Goal: Information Seeking & Learning: Learn about a topic

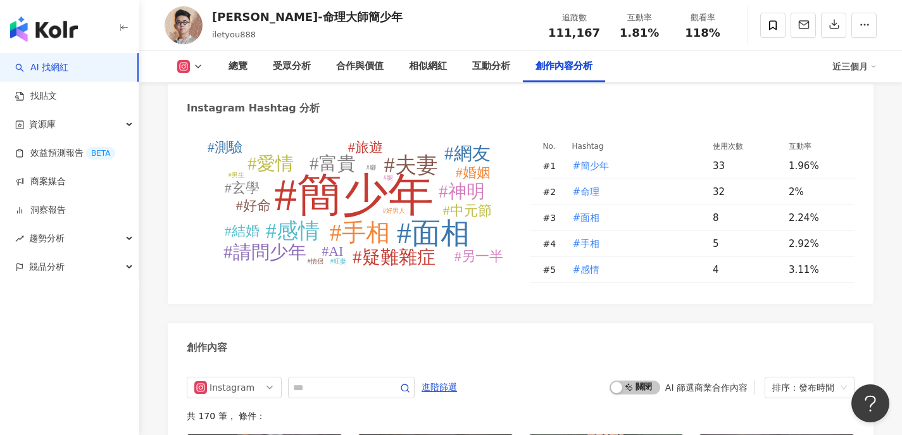
scroll to position [3896, 0]
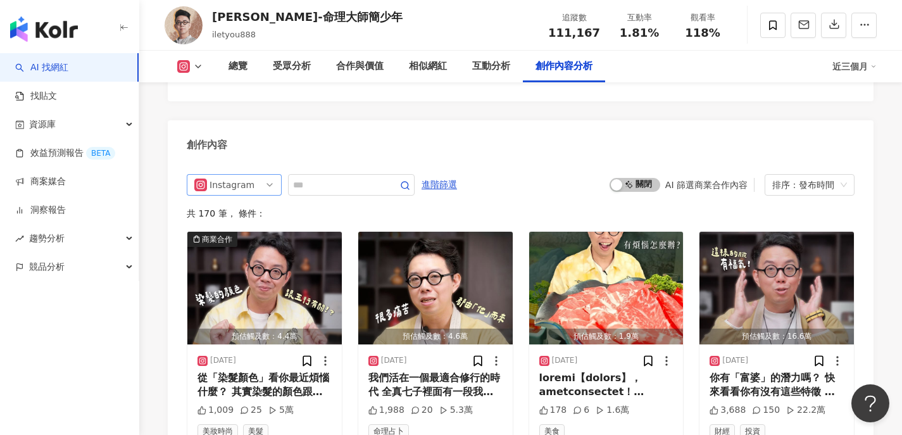
click at [239, 175] on div "Instagram" at bounding box center [229, 185] width 41 height 20
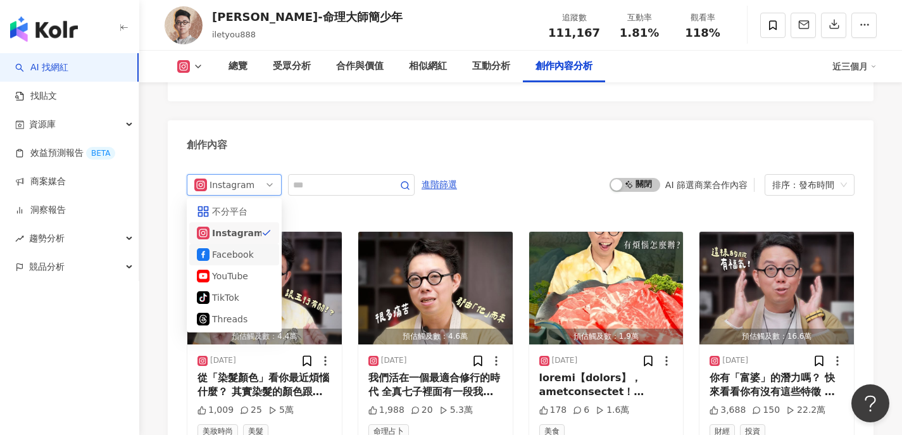
click at [246, 247] on div "Facebook" at bounding box center [232, 254] width 41 height 14
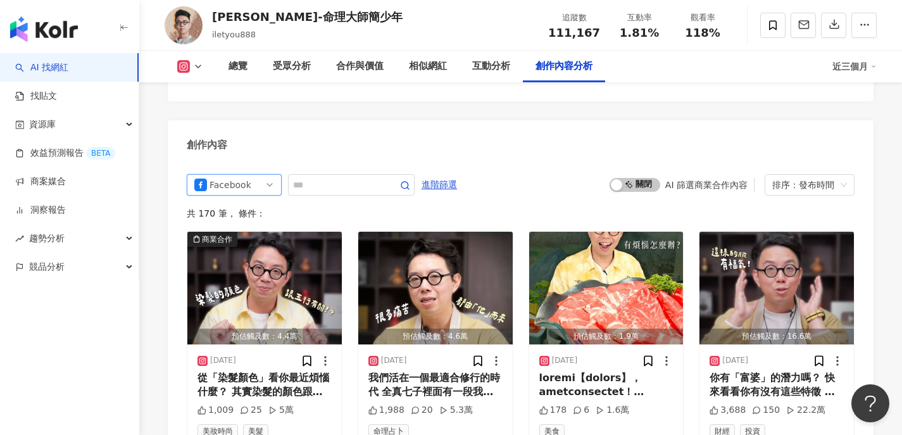
scroll to position [3887, 0]
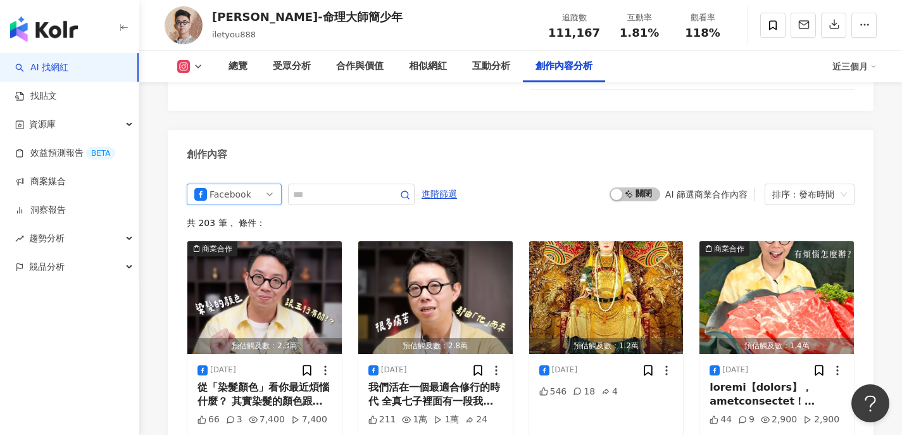
click at [635, 130] on div "創作內容" at bounding box center [521, 150] width 706 height 41
click at [633, 187] on span "啟動 關閉" at bounding box center [635, 194] width 51 height 14
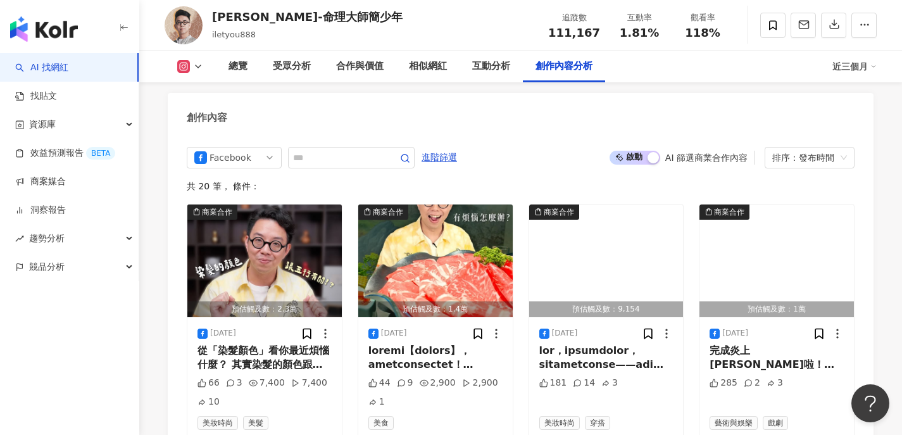
scroll to position [3937, 0]
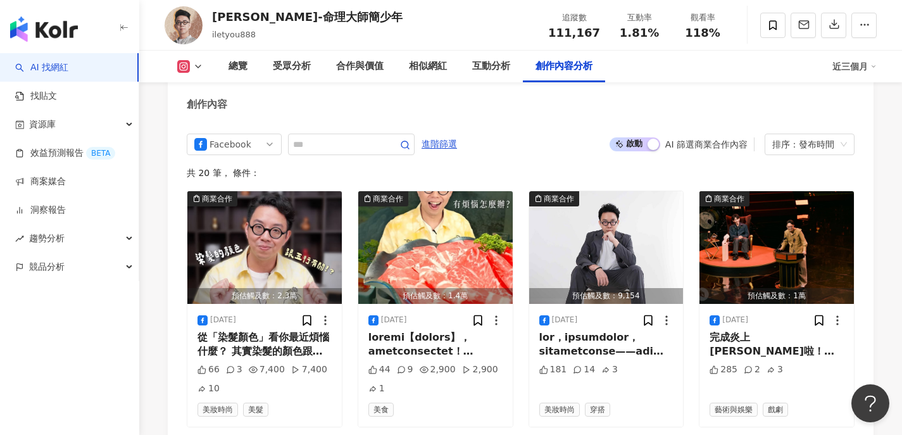
click at [271, 212] on img "button" at bounding box center [264, 247] width 154 height 113
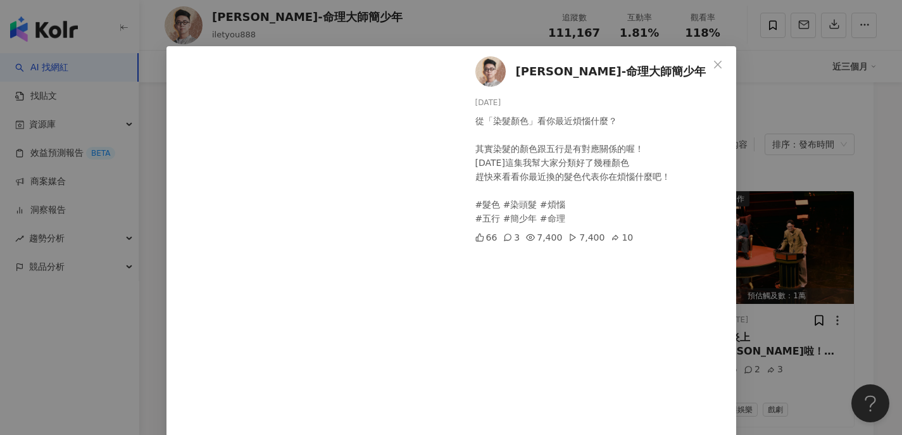
scroll to position [32, 0]
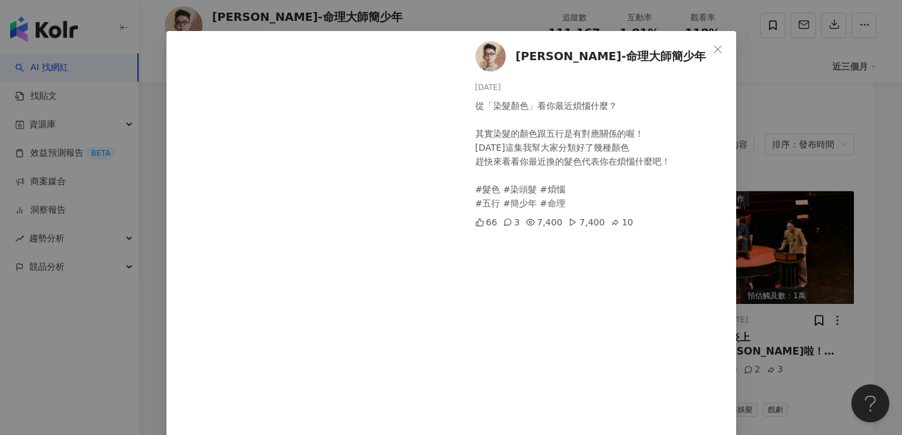
click at [817, 286] on div "[PERSON_NAME]-命理大師簡少年 [DATE] 從「染髮顏色」看你最近煩惱什麼？ 其實染髮的顏色跟五行是有對應關係的喔！ [DATE]這集我幫大家分…" at bounding box center [451, 217] width 902 height 435
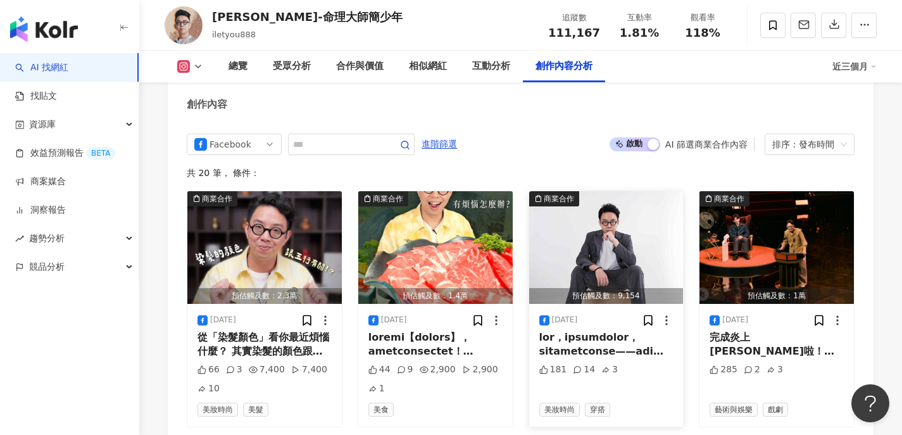
click at [611, 221] on img "button" at bounding box center [606, 247] width 154 height 113
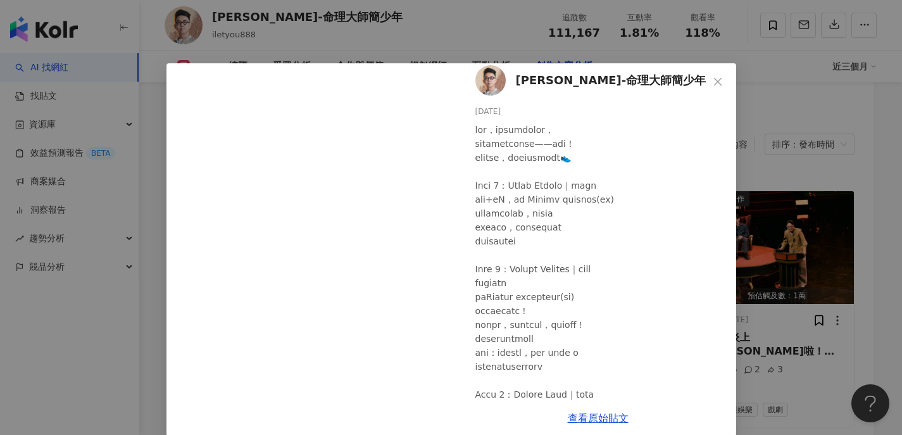
scroll to position [204, 0]
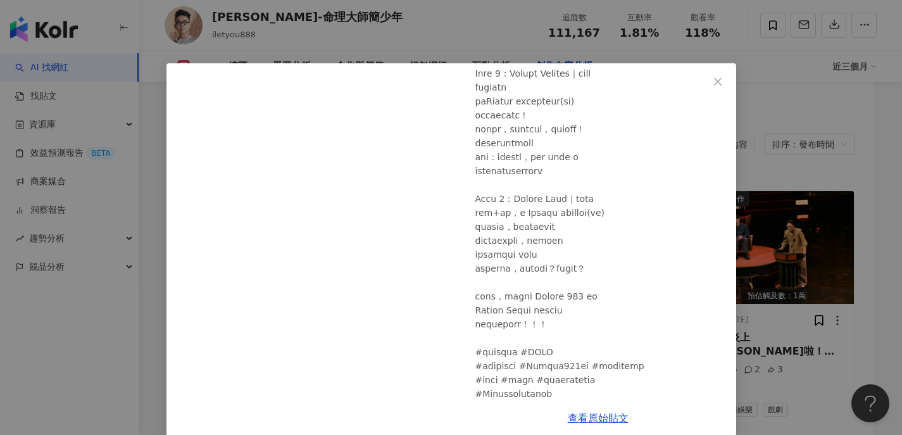
click at [804, 285] on div "[PERSON_NAME]-命理大師簡少年 [DATE] 181 14 3 查看原始貼文" at bounding box center [451, 217] width 902 height 435
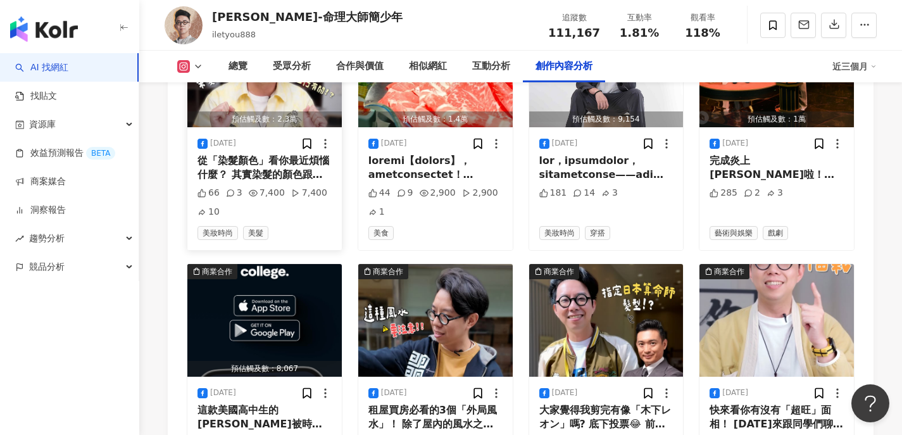
scroll to position [4125, 0]
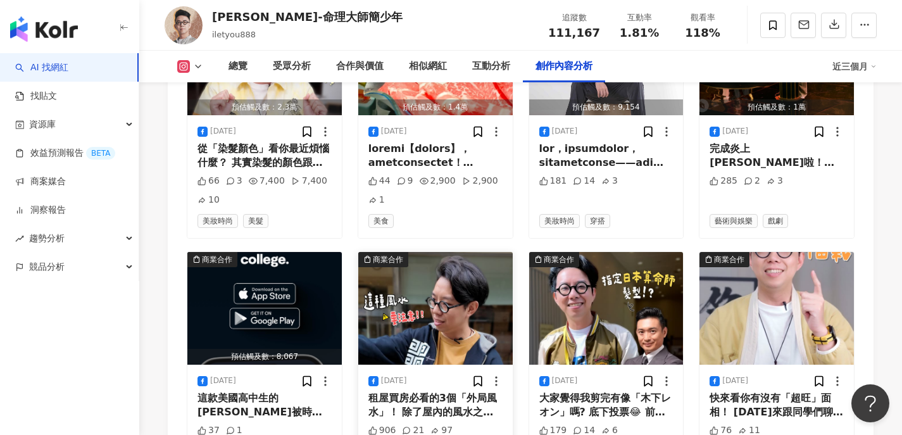
click at [473, 269] on img "button" at bounding box center [435, 308] width 154 height 113
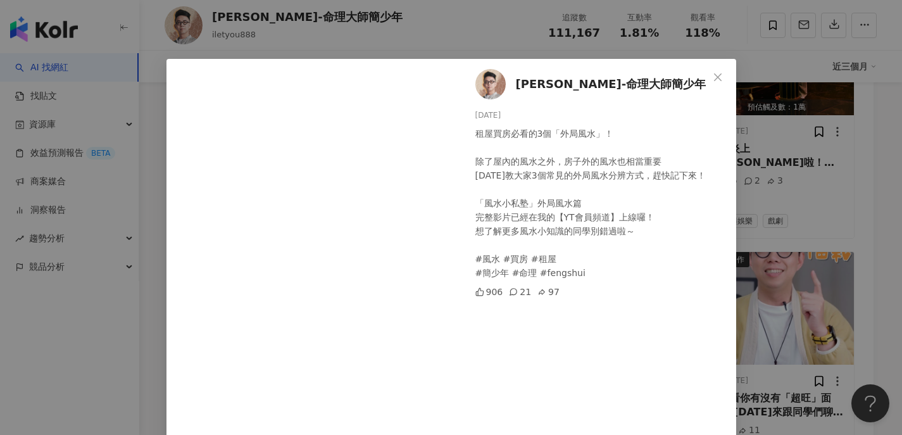
scroll to position [5, 0]
click at [764, 220] on div "[PERSON_NAME]-命理大師簡少年 [DATE] 租屋買房必看的3個「外局風水」！ 除了屋內的風水之外，房子外的風水也相當重要 [DATE]教大家3個…" at bounding box center [451, 217] width 902 height 435
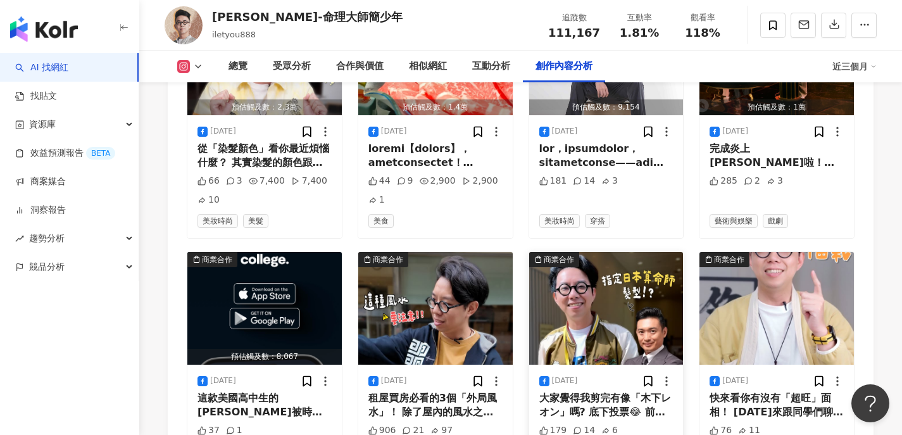
click at [567, 252] on img "button" at bounding box center [606, 308] width 154 height 113
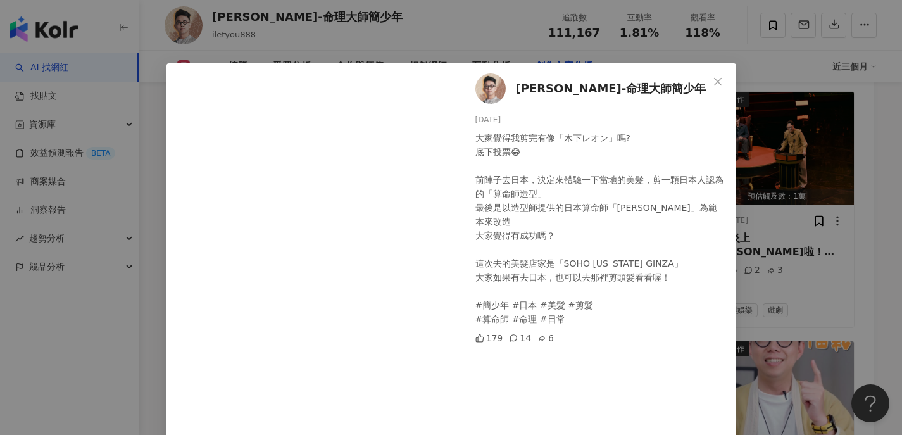
scroll to position [4035, 0]
click at [793, 246] on div "[PERSON_NAME]-命理大師簡少年 [DATE] 大家覺得我剪完有像「木下レオン」嗎? 底下投票😂 前陣子去日本，決定來體驗一下當地的美髮，剪一顆日本…" at bounding box center [451, 217] width 902 height 435
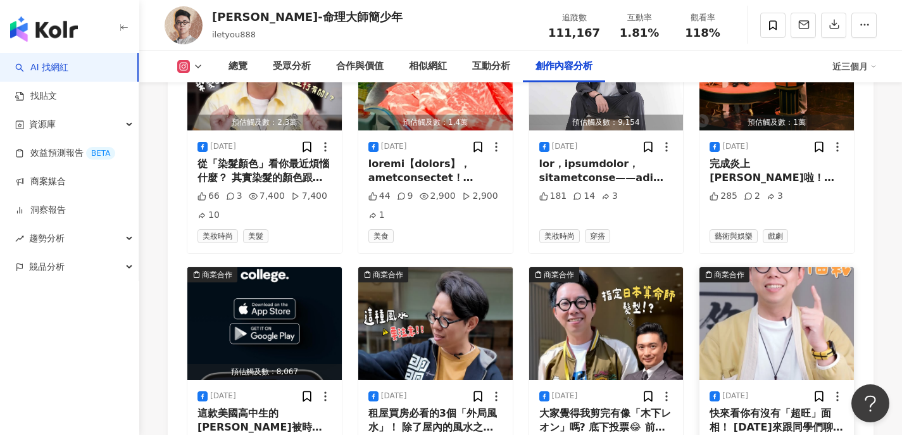
scroll to position [4114, 0]
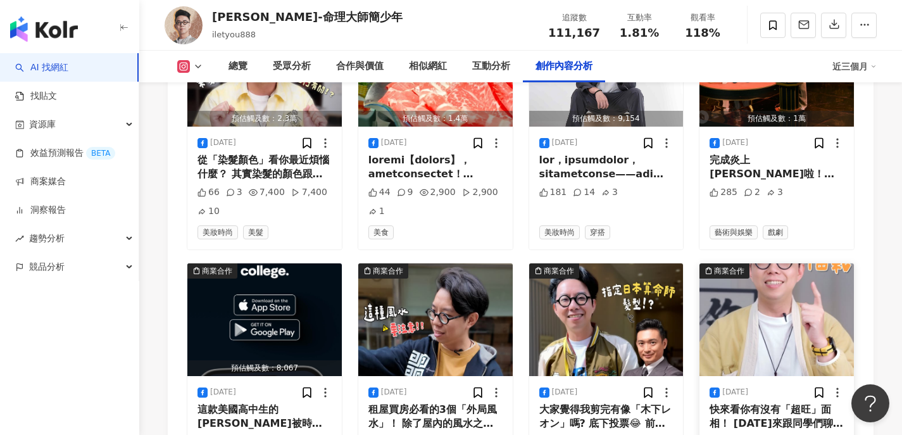
click at [771, 290] on img "button" at bounding box center [776, 319] width 154 height 113
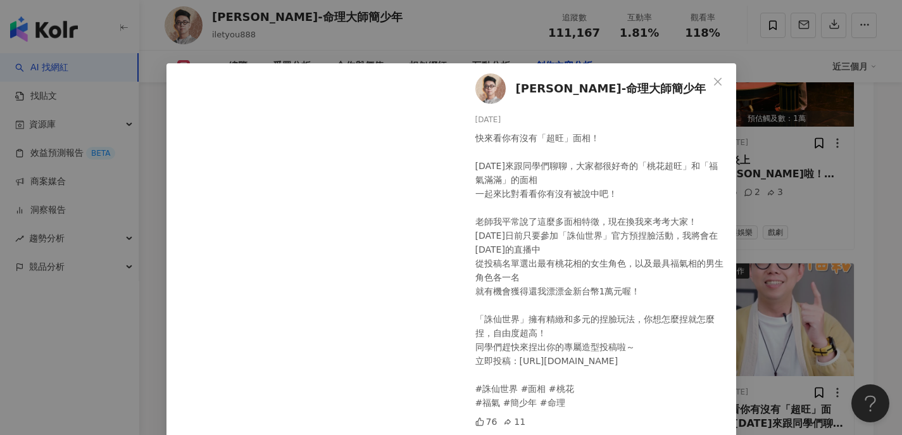
click at [576, 246] on div "快來看你有沒有「超旺」面相！ [DATE]來跟同學們聊聊，大家都很好奇的「桃花超旺」和「福氣滿滿」的面相 一起來比對看看你有沒有被說中吧！ 老師我平常說了這麼…" at bounding box center [600, 270] width 251 height 278
click at [618, 286] on div "快來看你有沒有「超旺」面相！ [DATE]來跟同學們聊聊，大家都很好奇的「桃花超旺」和「福氣滿滿」的面相 一起來比對看看你有沒有被說中吧！ 老師我平常說了這麼…" at bounding box center [600, 270] width 251 height 278
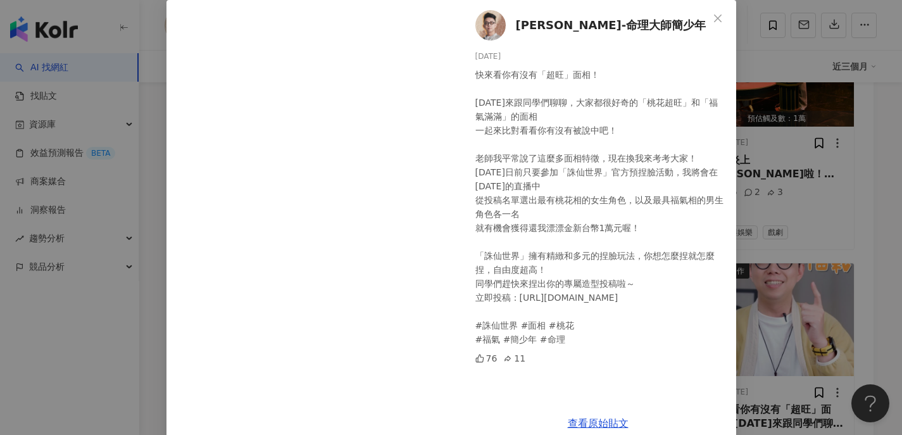
scroll to position [75, 0]
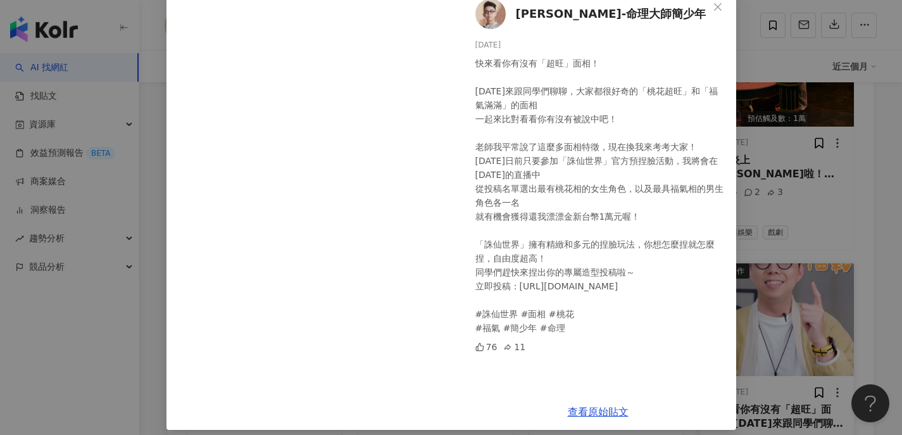
click at [827, 294] on div "[PERSON_NAME]-命理大師簡少年 [DATE] 快來看你有沒有「超旺」面相！ [DATE]來跟同學們聊聊，大家都很好奇的「桃花超旺」和「福氣滿滿」的…" at bounding box center [451, 217] width 902 height 435
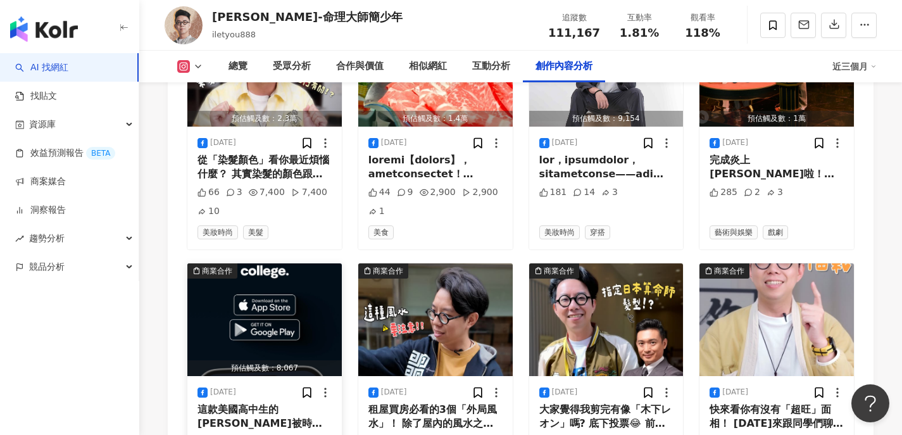
click at [308, 360] on div "預估觸及數：8,067" at bounding box center [264, 368] width 154 height 16
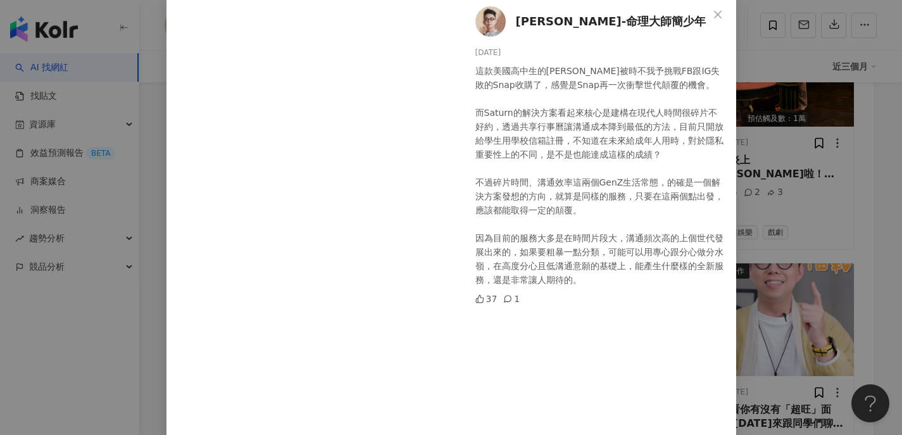
scroll to position [122, 0]
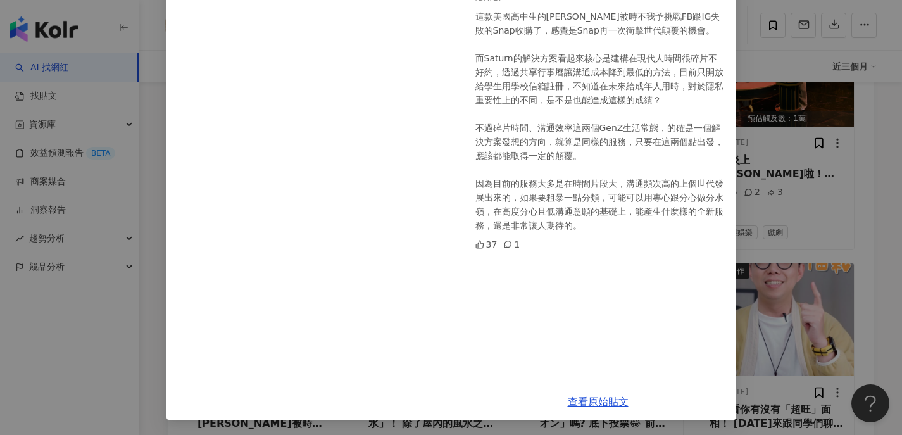
click at [806, 267] on div "[PERSON_NAME]-命理大師簡少年 [DATE] 這款美國高中生的[PERSON_NAME]被時不我予挑戰FB跟IG失敗的Snap收購了，感覺是Sna…" at bounding box center [451, 217] width 902 height 435
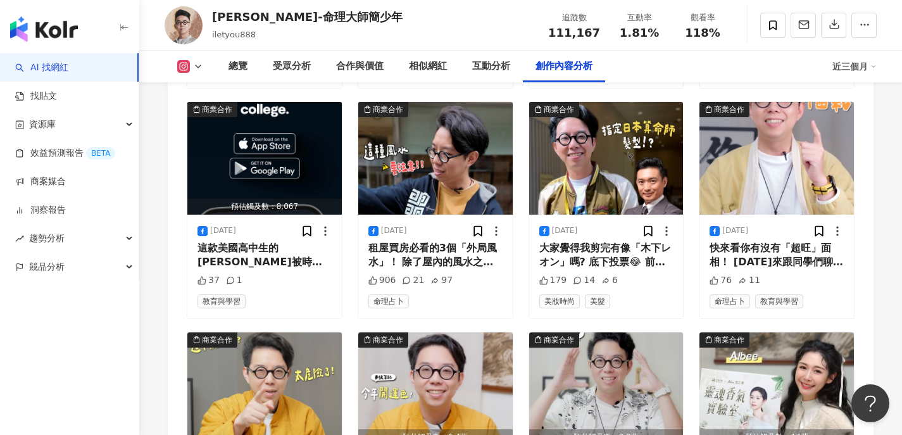
scroll to position [4276, 0]
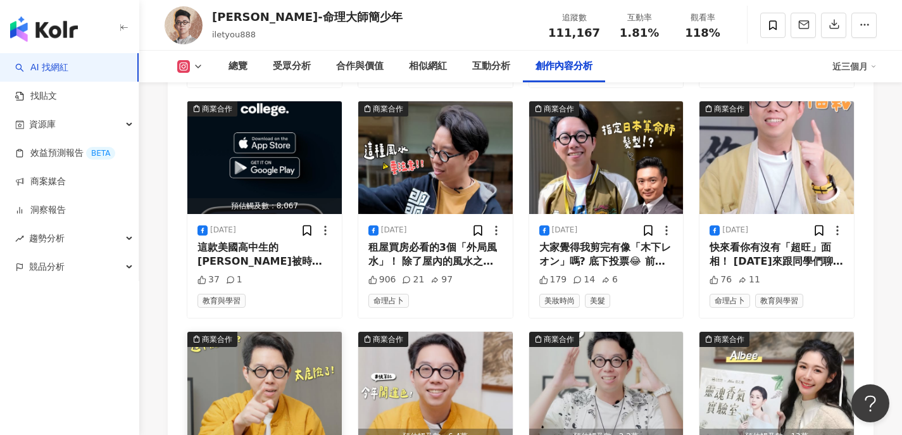
click at [260, 352] on img "button" at bounding box center [264, 388] width 154 height 113
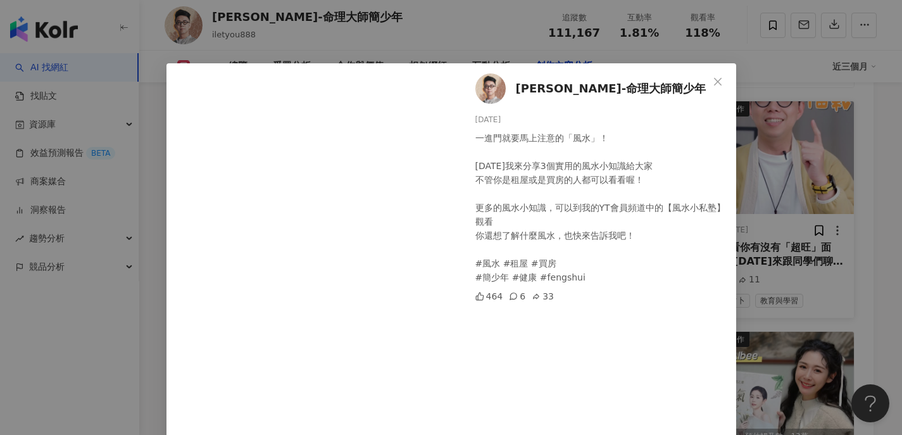
click at [803, 222] on div "[PERSON_NAME]-命理大師簡少年 [DATE] 一進門就要馬上注意的「風水」！ [DATE]我來分享3個實用的風水小知識給大家 不管你是租屋或是買房…" at bounding box center [451, 217] width 902 height 435
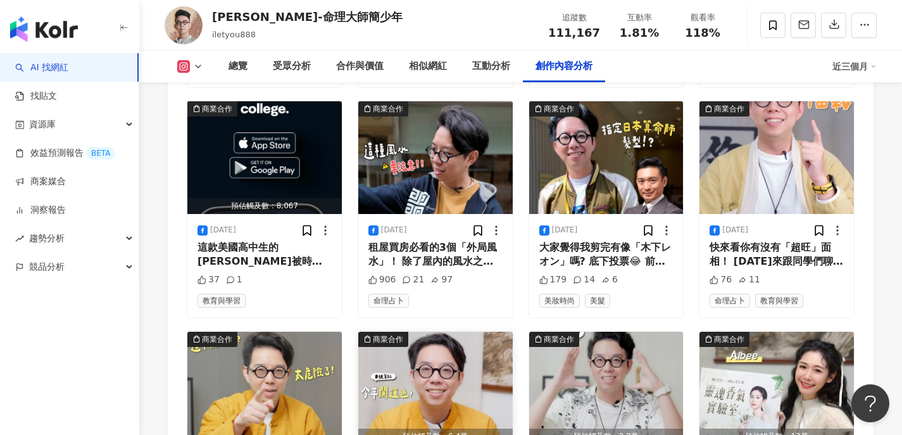
click at [367, 332] on img "button" at bounding box center [435, 388] width 154 height 113
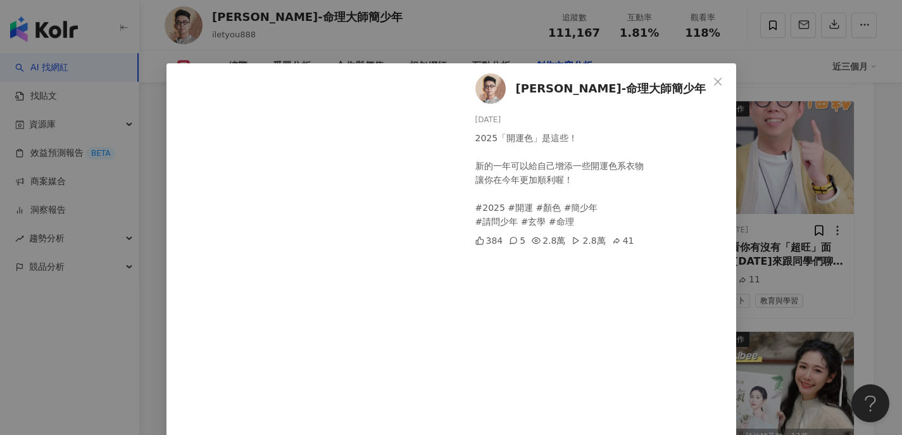
drag, startPoint x: 801, startPoint y: 227, endPoint x: 690, endPoint y: 275, distance: 121.1
click at [801, 227] on div "[PERSON_NAME]-命理大師簡少年 [DATE] 2025「開運色」是這些！ 新的一年可以給自己增添一些開運色系衣物 讓你在今年更加順利喔！ #202…" at bounding box center [451, 217] width 902 height 435
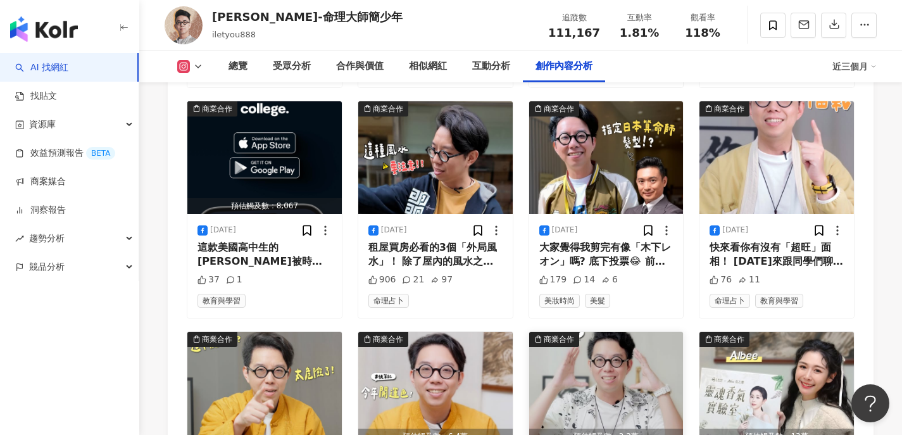
click at [625, 332] on img "button" at bounding box center [606, 388] width 154 height 113
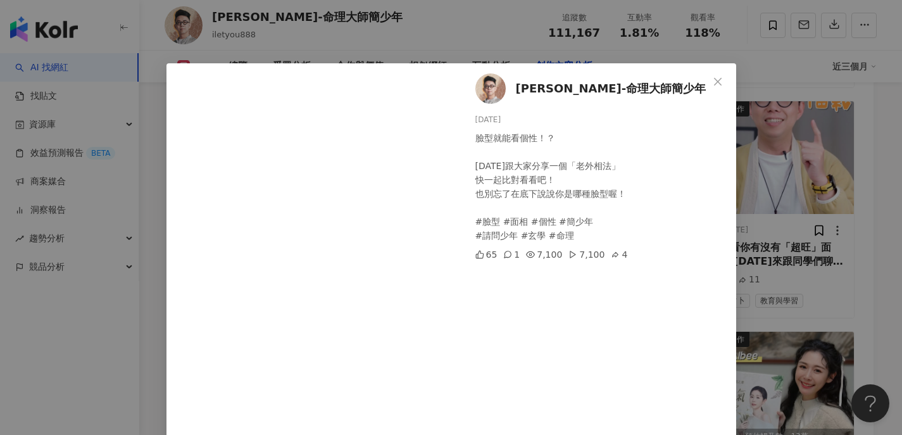
click at [780, 219] on div "[PERSON_NAME]-命理大師簡少年 [DATE] 臉型就能看個性！？ [DATE]跟大家分享一個「老外相法」 快一起比對看看吧！ 也別忘了在底下說說你…" at bounding box center [451, 217] width 902 height 435
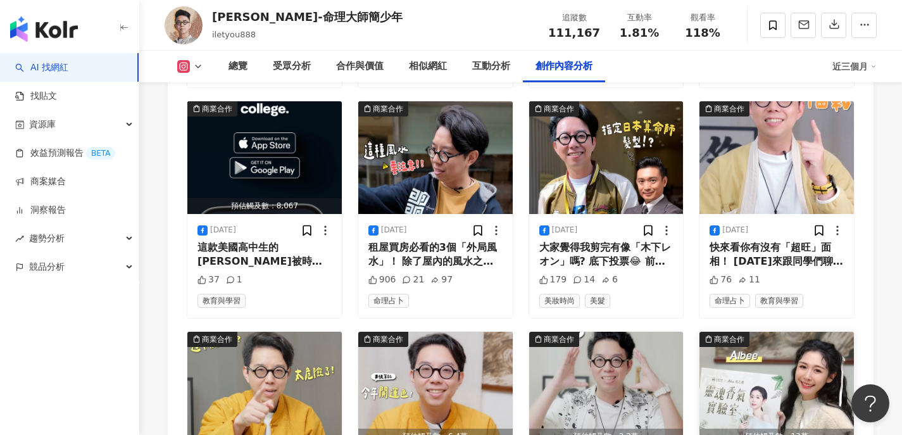
click at [785, 332] on img "button" at bounding box center [776, 388] width 154 height 113
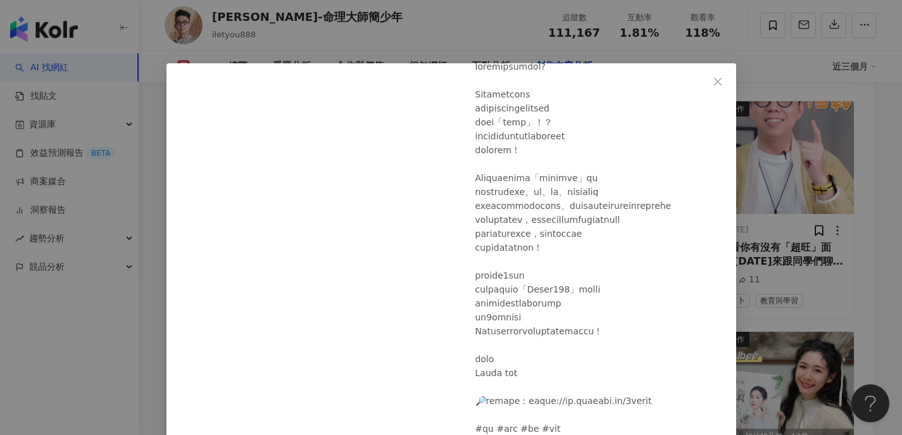
scroll to position [97, 0]
click at [810, 283] on div "[PERSON_NAME]-命理大師簡少年 [DATE] 148 6.1萬 6.1萬 9 查看原始貼文" at bounding box center [451, 217] width 902 height 435
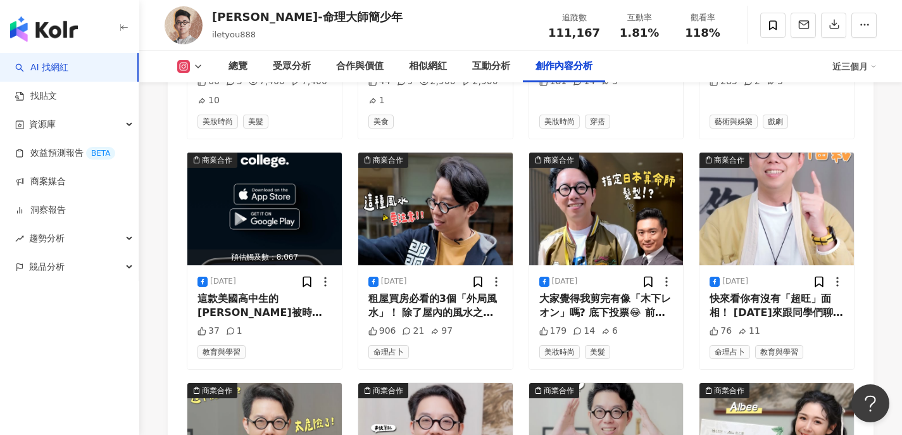
scroll to position [4160, 0]
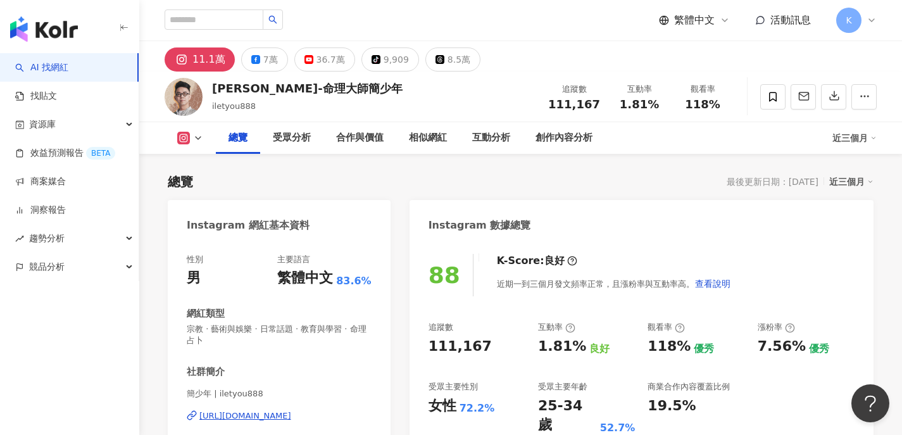
click at [185, 143] on icon at bounding box center [183, 138] width 13 height 13
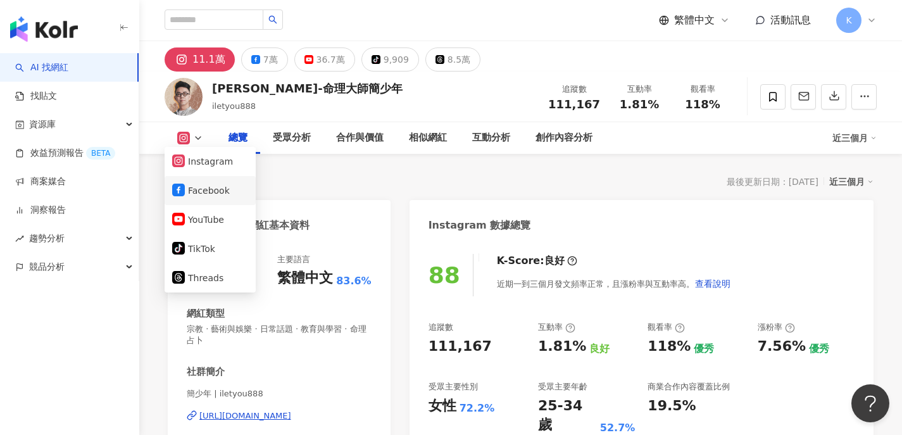
click at [197, 182] on button "Facebook" at bounding box center [210, 191] width 76 height 18
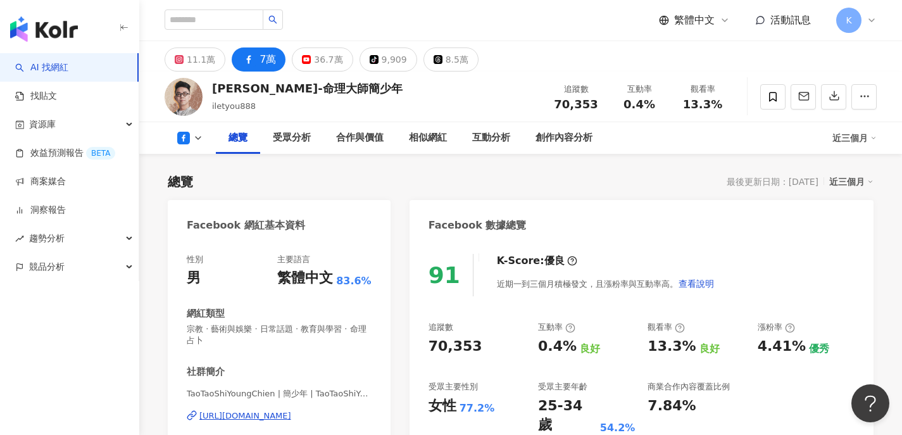
click at [246, 413] on div "[URL][DOMAIN_NAME]" at bounding box center [245, 415] width 92 height 11
